Goal: Task Accomplishment & Management: Manage account settings

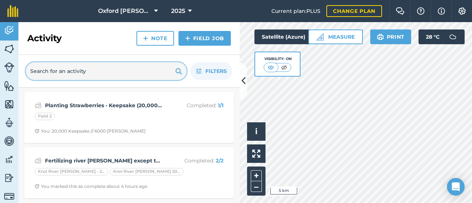
click at [88, 73] on input "text" at bounding box center [106, 71] width 161 height 18
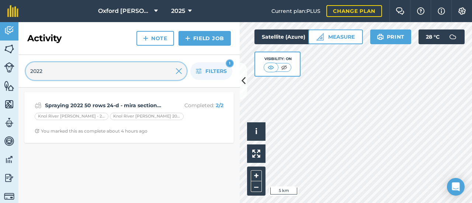
type input "2022"
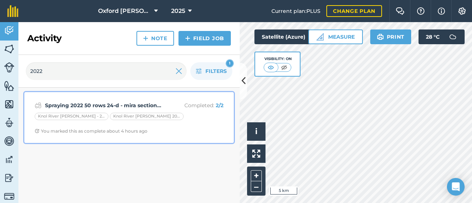
click at [90, 104] on strong "Spraying 2022 50 rows 24-d - mira section(4acres) - rest roundup @ 2liters/acre…" at bounding box center [103, 105] width 117 height 8
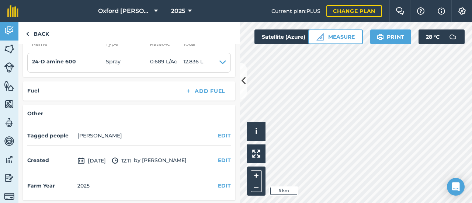
scroll to position [226, 0]
click at [39, 35] on link "Back" at bounding box center [37, 33] width 38 height 22
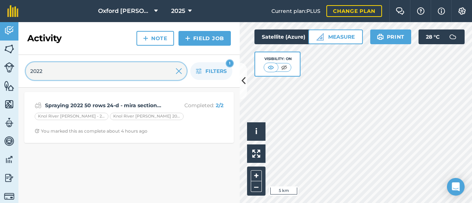
click at [78, 73] on input "2022" at bounding box center [106, 71] width 161 height 18
click at [29, 72] on input "2022" at bounding box center [106, 71] width 161 height 18
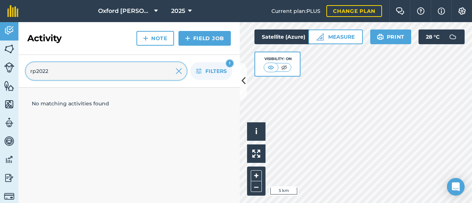
click at [53, 72] on input "rp2022" at bounding box center [106, 71] width 161 height 18
click at [94, 76] on input "rp2022" at bounding box center [106, 71] width 161 height 18
drag, startPoint x: 35, startPoint y: 71, endPoint x: 25, endPoint y: 74, distance: 10.6
click at [25, 74] on div "rp2022 Filters 1" at bounding box center [128, 71] width 221 height 33
type input "2022"
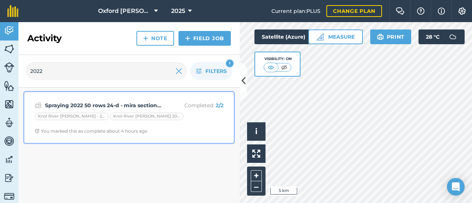
click at [60, 116] on div "Knol River [PERSON_NAME] - 2022" at bounding box center [72, 116] width 74 height 7
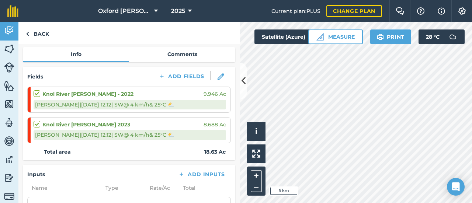
scroll to position [79, 0]
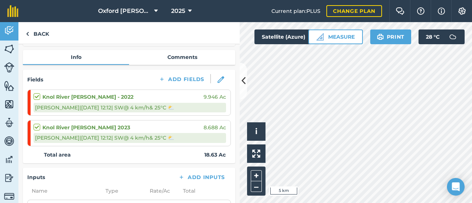
click at [97, 95] on strong "Knol River [PERSON_NAME] - 2022" at bounding box center [87, 97] width 91 height 8
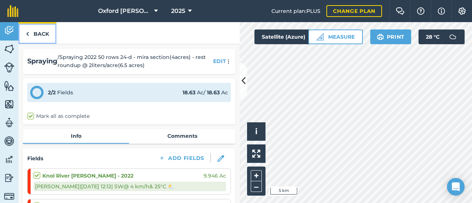
click at [42, 34] on link "Back" at bounding box center [37, 33] width 38 height 22
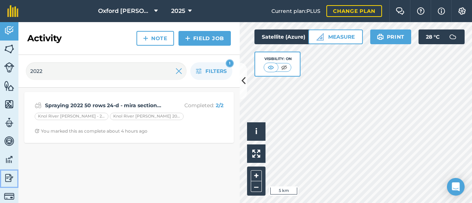
click at [8, 177] on img at bounding box center [9, 177] width 10 height 11
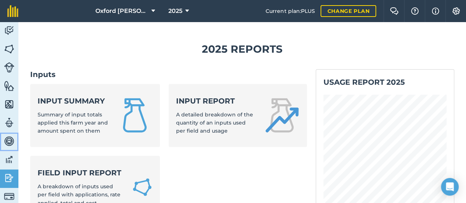
click at [10, 139] on img at bounding box center [9, 141] width 10 height 11
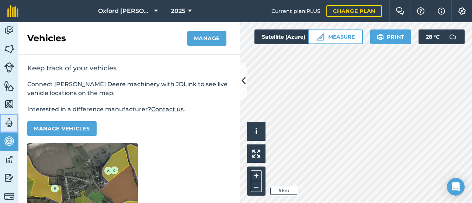
click at [10, 123] on img at bounding box center [9, 122] width 10 height 11
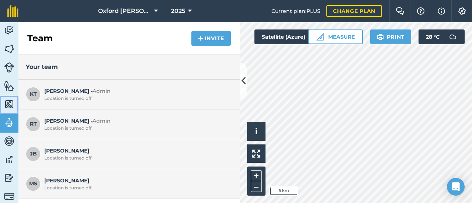
click at [10, 102] on img at bounding box center [9, 104] width 10 height 11
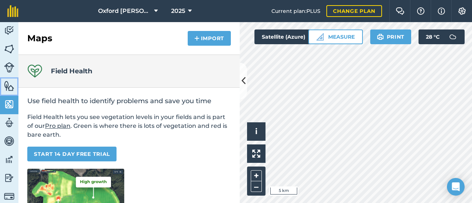
click at [7, 82] on img at bounding box center [9, 85] width 10 height 11
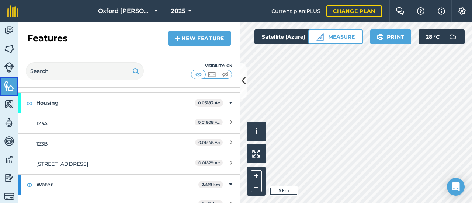
scroll to position [89, 0]
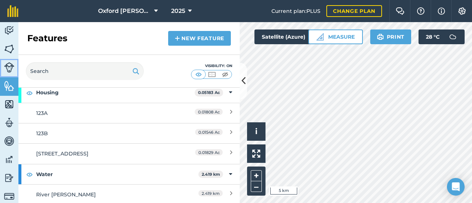
click at [8, 65] on img at bounding box center [9, 67] width 10 height 10
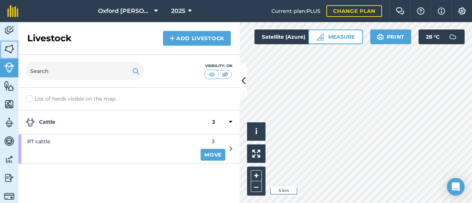
click at [10, 47] on img at bounding box center [9, 48] width 10 height 11
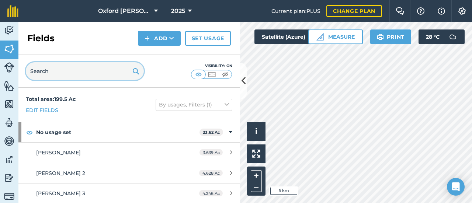
click at [36, 73] on input "text" at bounding box center [85, 71] width 118 height 18
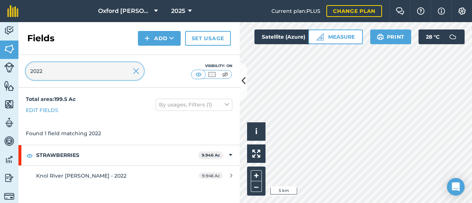
type input "2022"
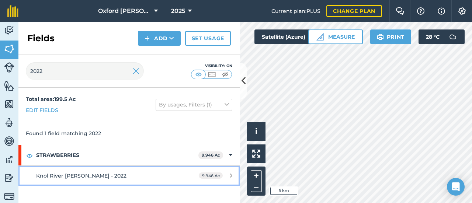
click at [46, 176] on span "Knol River [PERSON_NAME] - 2022" at bounding box center [81, 175] width 90 height 7
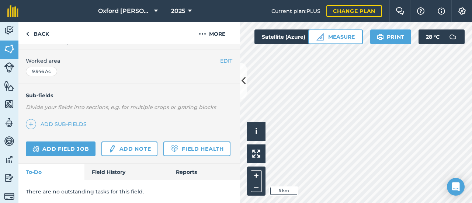
scroll to position [163, 0]
click at [113, 172] on link "Field History" at bounding box center [126, 172] width 84 height 16
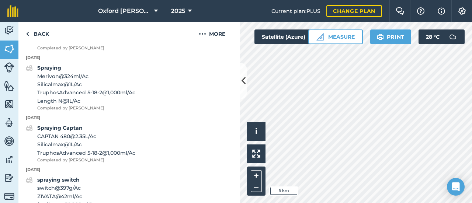
scroll to position [421, 0]
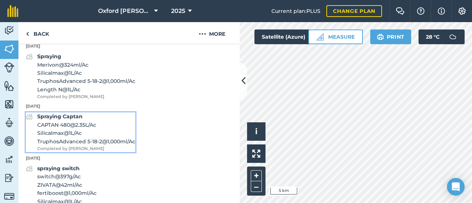
click at [51, 123] on div "Spraying Captan CAPTAN 480 @ 2.35 L / Ac Silicalmax @ 1 L / Ac TruphosAdvanced …" at bounding box center [86, 131] width 98 height 39
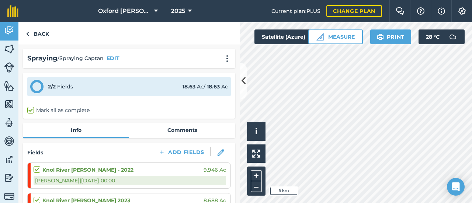
scroll to position [37, 0]
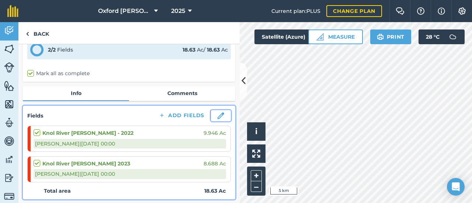
click at [217, 114] on img at bounding box center [220, 115] width 7 height 7
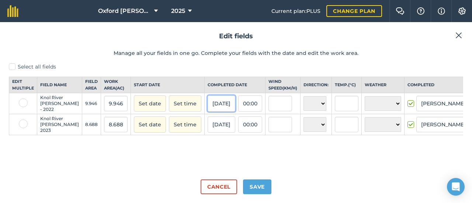
click at [207, 112] on button "[DATE]" at bounding box center [221, 103] width 28 height 16
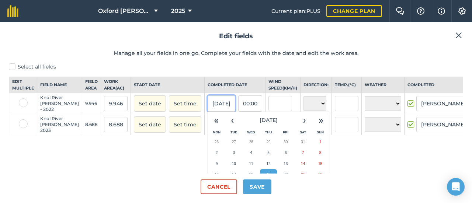
scroll to position [37, 0]
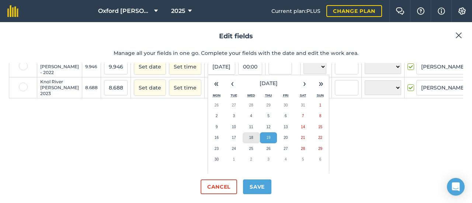
click at [249, 140] on abbr "18" at bounding box center [251, 138] width 4 height 4
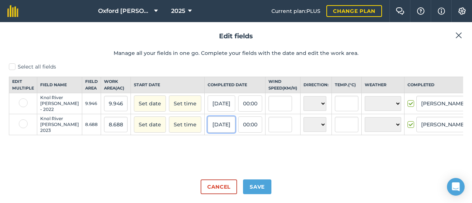
click at [207, 133] on button "[DATE]" at bounding box center [221, 124] width 28 height 16
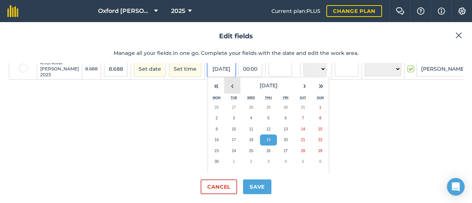
scroll to position [74, 0]
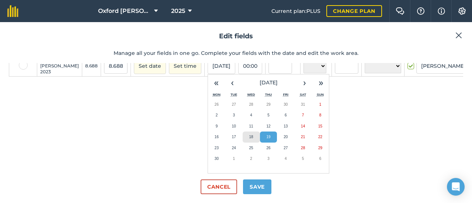
click at [243, 143] on button "18" at bounding box center [251, 137] width 17 height 11
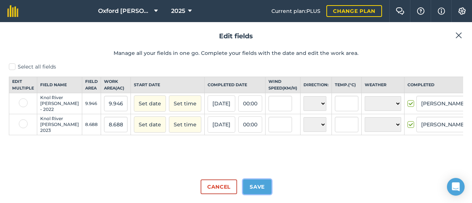
click at [261, 183] on button "Save" at bounding box center [257, 186] width 28 height 15
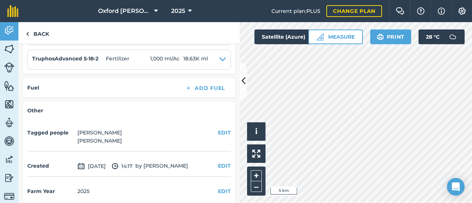
scroll to position [277, 0]
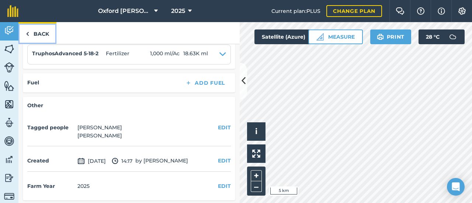
click at [38, 35] on link "Back" at bounding box center [37, 33] width 38 height 22
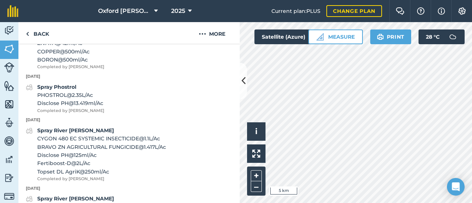
scroll to position [774, 0]
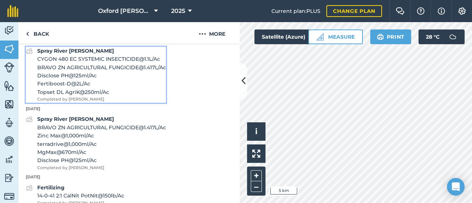
click at [73, 75] on span "Disclose PH @ 125 ml / Ac" at bounding box center [101, 75] width 129 height 8
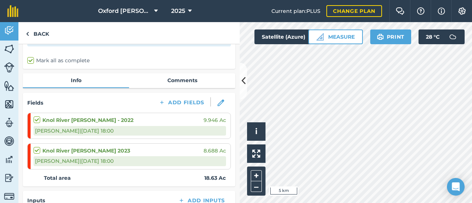
scroll to position [74, 0]
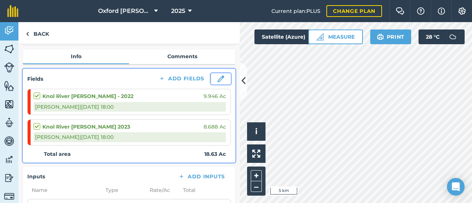
click at [217, 79] on img at bounding box center [220, 79] width 7 height 7
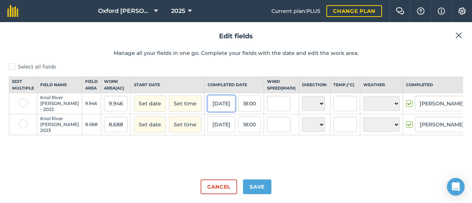
click at [207, 112] on button "[DATE]" at bounding box center [221, 103] width 28 height 16
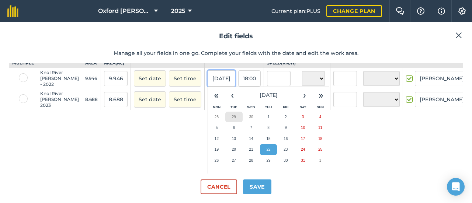
scroll to position [37, 0]
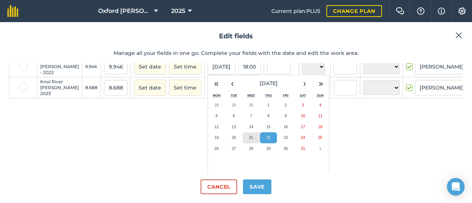
click at [249, 140] on abbr "21" at bounding box center [251, 138] width 4 height 4
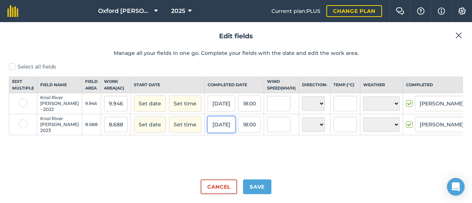
click at [207, 133] on button "[DATE]" at bounding box center [221, 124] width 28 height 16
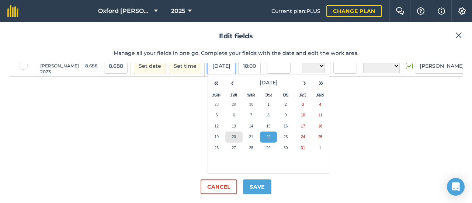
scroll to position [74, 0]
click at [249, 139] on abbr "21" at bounding box center [251, 137] width 4 height 4
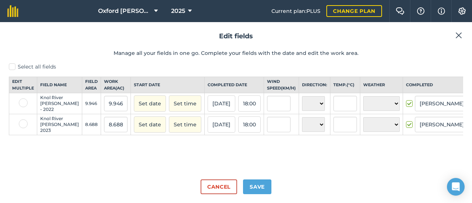
scroll to position [0, 0]
click at [253, 187] on button "Save" at bounding box center [257, 186] width 28 height 15
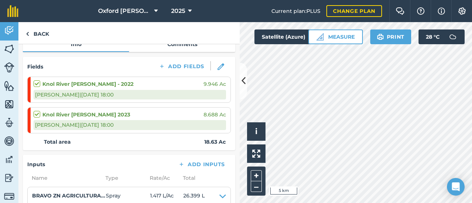
scroll to position [111, 0]
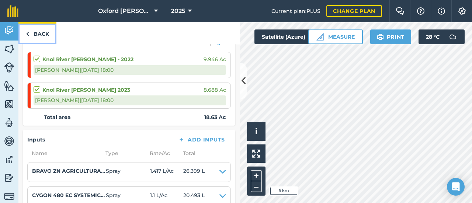
click at [36, 32] on link "Back" at bounding box center [37, 33] width 38 height 22
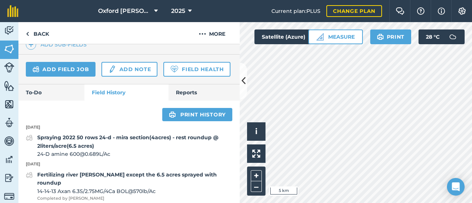
scroll to position [258, 0]
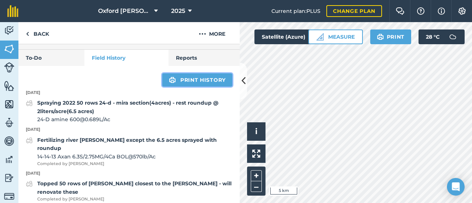
click at [191, 87] on link "Print history" at bounding box center [197, 79] width 70 height 13
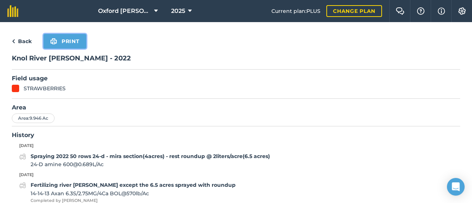
drag, startPoint x: 73, startPoint y: 43, endPoint x: 374, endPoint y: 180, distance: 331.2
click at [73, 43] on button "Print" at bounding box center [64, 41] width 43 height 15
click at [24, 40] on link "Back" at bounding box center [22, 41] width 20 height 9
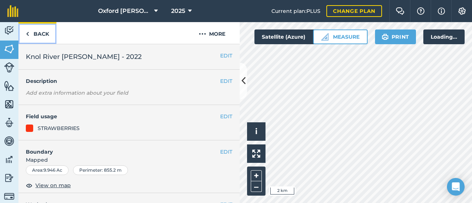
click at [45, 32] on link "Back" at bounding box center [37, 33] width 38 height 22
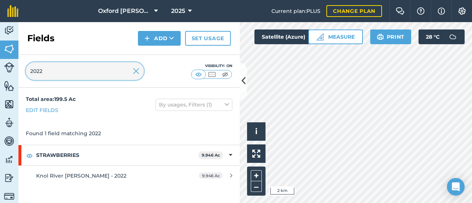
click at [49, 76] on input "2022" at bounding box center [85, 71] width 118 height 18
type input "2023"
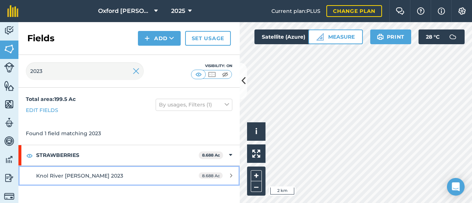
click at [67, 174] on span "Knol River [PERSON_NAME] 2023" at bounding box center [79, 175] width 87 height 7
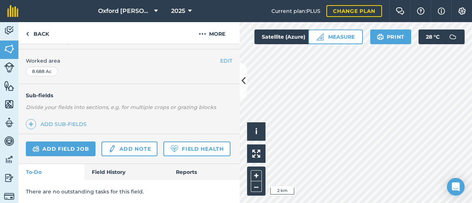
scroll to position [163, 0]
click at [111, 172] on link "Field History" at bounding box center [126, 172] width 84 height 16
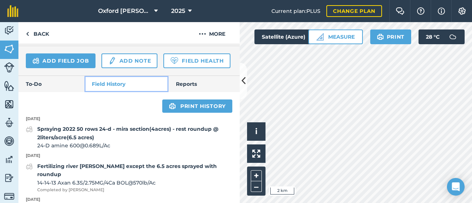
scroll to position [258, 0]
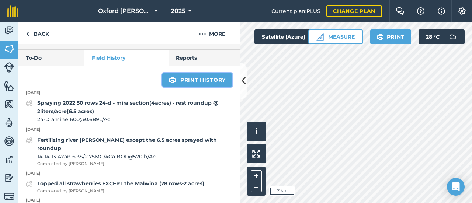
click at [181, 87] on link "Print history" at bounding box center [197, 79] width 70 height 13
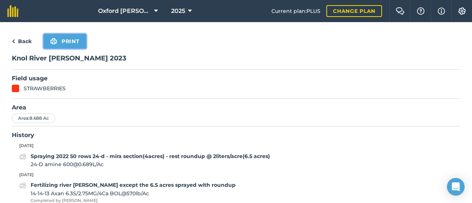
click at [74, 40] on button "Print" at bounding box center [64, 41] width 43 height 15
